Goal: Find specific page/section: Find specific page/section

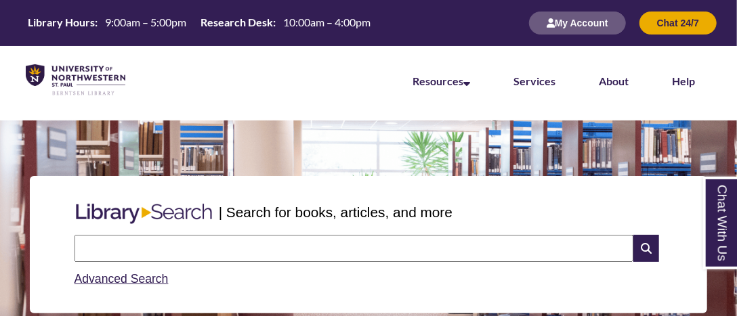
scroll to position [45, 737]
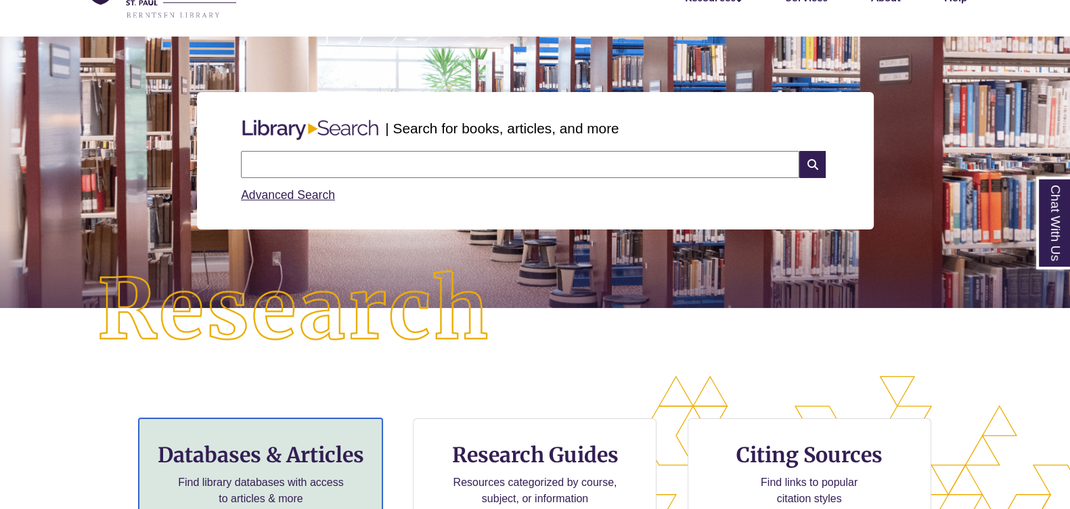
click at [324, 451] on h3 "Databases & Articles" at bounding box center [260, 455] width 221 height 26
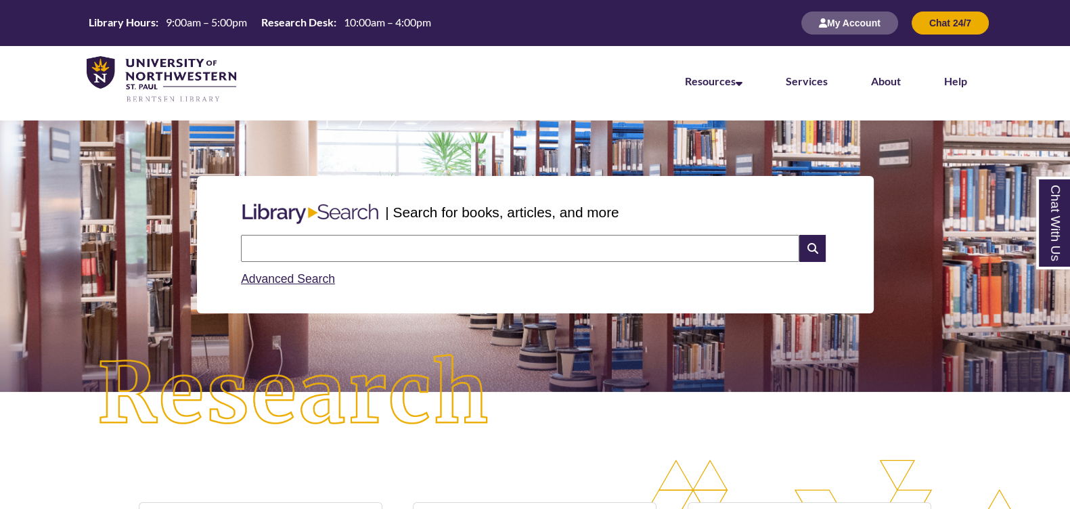
click at [390, 257] on input "text" at bounding box center [520, 248] width 558 height 27
click at [320, 279] on link "Advanced Search" at bounding box center [288, 279] width 94 height 14
click at [303, 282] on link "Advanced Search" at bounding box center [288, 279] width 94 height 14
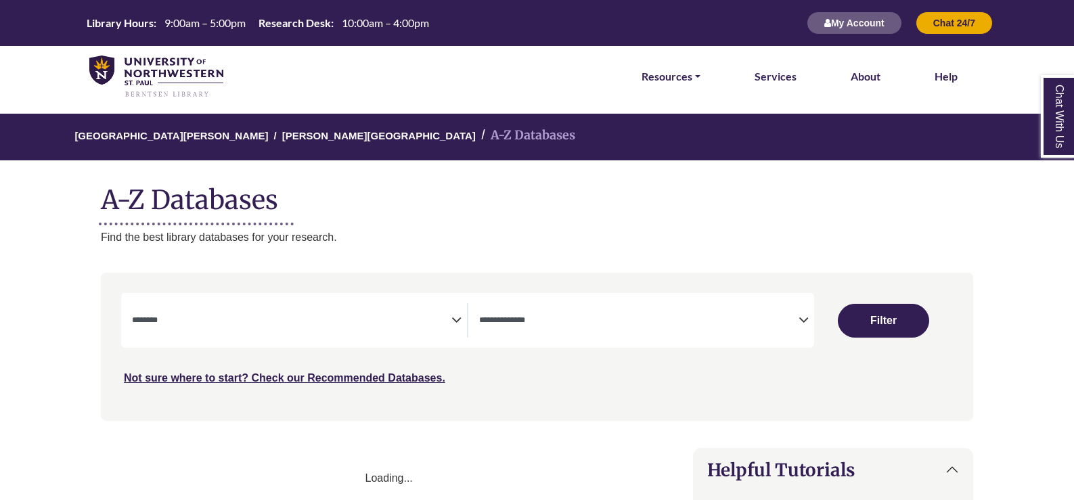
select select "Database Subject Filter"
select select "Database Types Filter"
select select "Database Subject Filter"
select select "Database Types Filter"
